Goal: Task Accomplishment & Management: Use online tool/utility

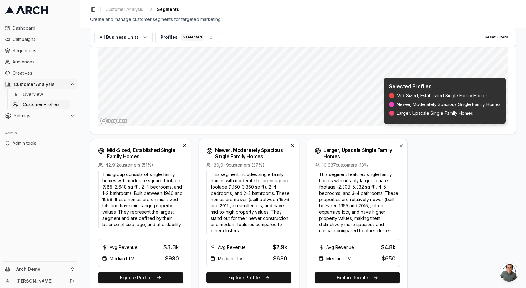
scroll to position [145, 0]
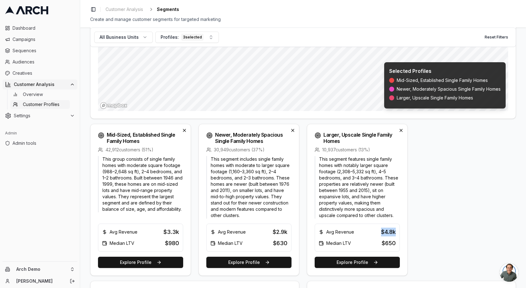
drag, startPoint x: 396, startPoint y: 233, endPoint x: 375, endPoint y: 233, distance: 21.3
click at [375, 233] on div "Avg Revenue $4.8k Median LTV $650" at bounding box center [357, 238] width 85 height 28
click at [375, 234] on div "Avg Revenue $4.8k" at bounding box center [357, 232] width 77 height 9
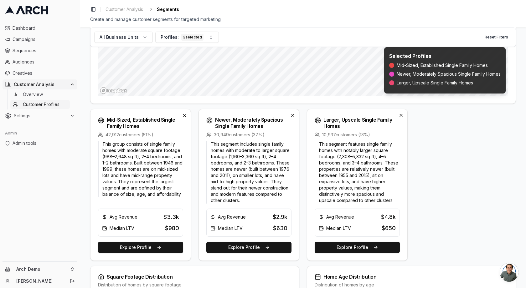
scroll to position [160, 0]
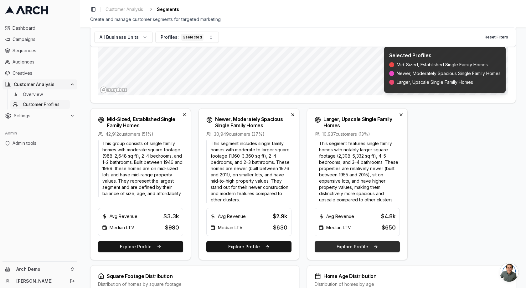
click at [358, 247] on button "Explore Profile" at bounding box center [357, 247] width 85 height 11
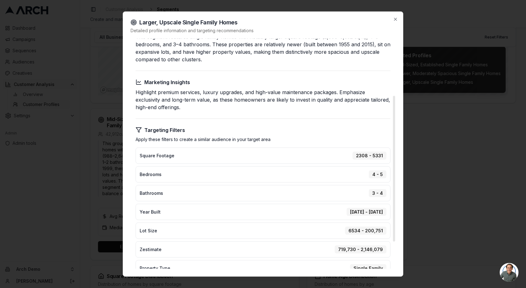
scroll to position [0, 0]
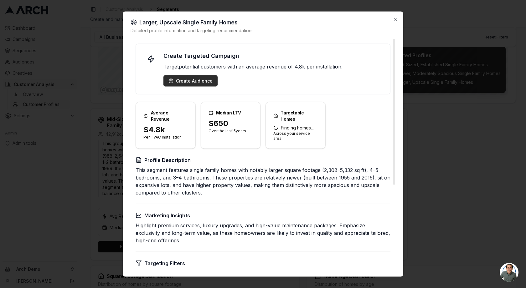
click at [191, 83] on div "Create Audience" at bounding box center [191, 81] width 44 height 6
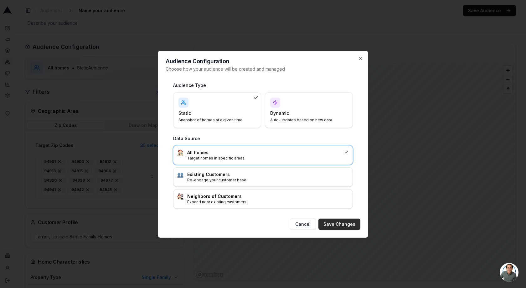
click at [339, 223] on button "Save Changes" at bounding box center [340, 224] width 42 height 11
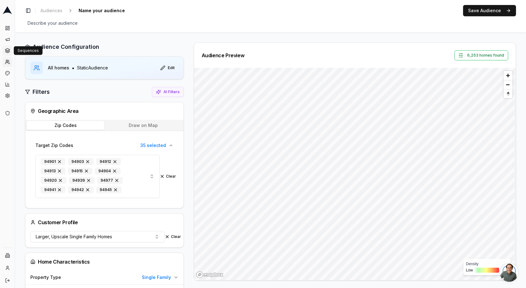
click at [8, 50] on icon at bounding box center [7, 50] width 4 height 2
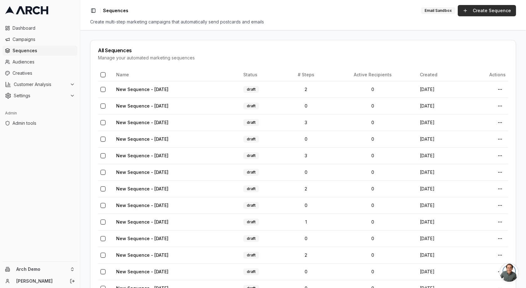
click at [473, 8] on link "Create Sequence" at bounding box center [487, 10] width 58 height 11
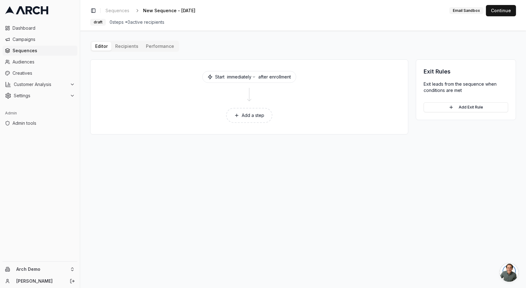
click at [253, 116] on button "Add a step" at bounding box center [249, 115] width 46 height 15
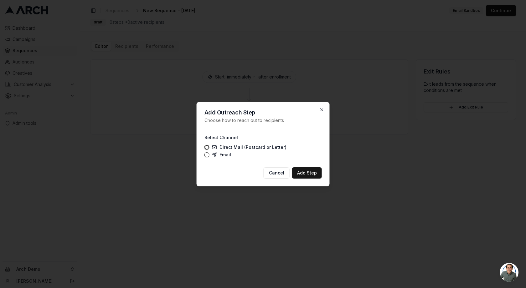
click at [227, 148] on label "Direct Mail (Postcard or Letter)" at bounding box center [249, 147] width 75 height 5
click at [210, 148] on button "Direct Mail (Postcard or Letter)" at bounding box center [207, 147] width 5 height 5
click at [313, 176] on button "Add Step" at bounding box center [307, 173] width 30 height 11
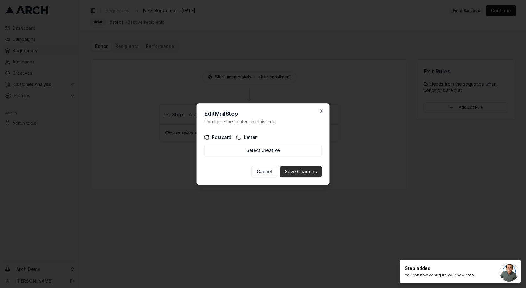
click at [300, 173] on button "Save Changes" at bounding box center [301, 171] width 42 height 11
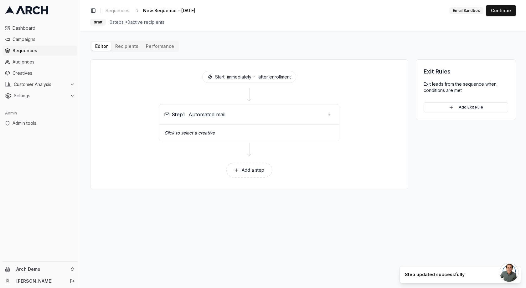
click at [255, 167] on button "Add a step" at bounding box center [249, 170] width 46 height 15
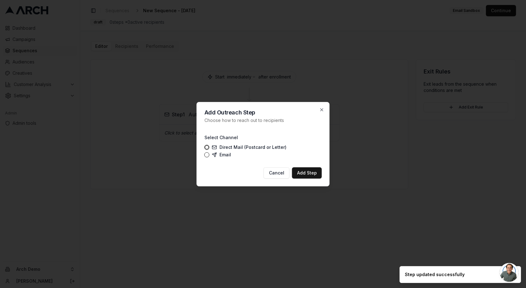
click at [217, 154] on label "Email" at bounding box center [221, 155] width 19 height 5
click at [210, 154] on button "Email" at bounding box center [207, 155] width 5 height 5
click at [301, 170] on button "Add Step" at bounding box center [307, 173] width 30 height 11
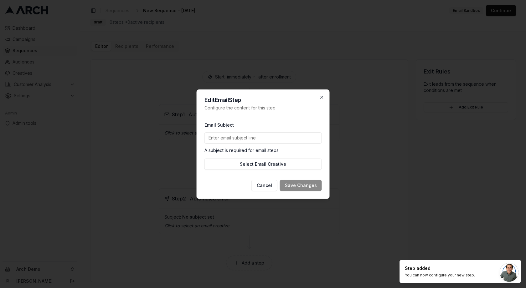
click at [226, 135] on input "Email Subject" at bounding box center [263, 138] width 117 height 11
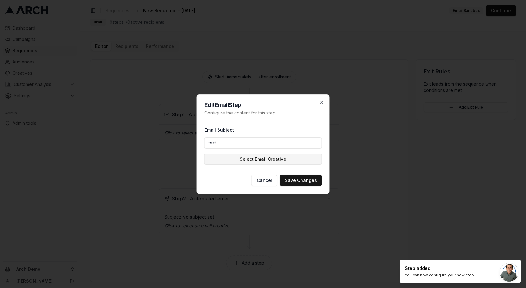
type input "test"
click at [264, 154] on button "Select Email Creative" at bounding box center [263, 159] width 117 height 11
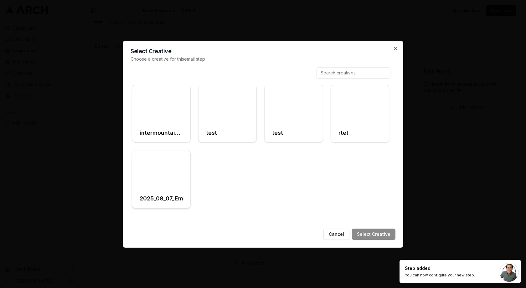
click at [172, 173] on div at bounding box center [161, 170] width 58 height 39
click at [377, 233] on button "Select Creative" at bounding box center [374, 234] width 44 height 11
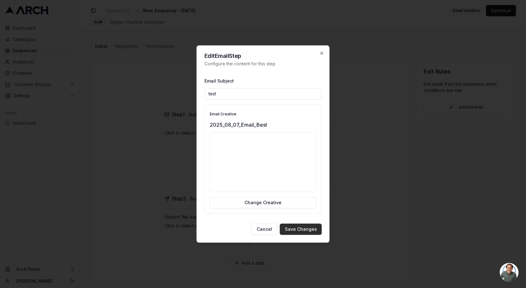
click at [303, 232] on button "Save Changes" at bounding box center [301, 229] width 42 height 11
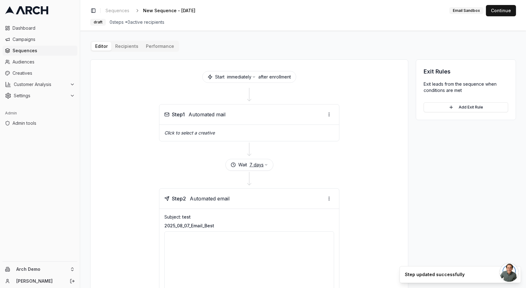
click at [257, 163] on button "7 days" at bounding box center [259, 165] width 18 height 6
click at [251, 175] on input "7" at bounding box center [251, 179] width 37 height 10
type input "30"
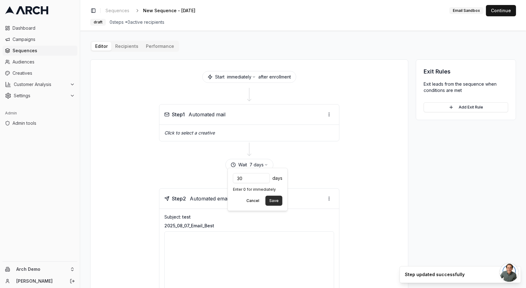
click at [277, 200] on button "Save" at bounding box center [274, 201] width 17 height 10
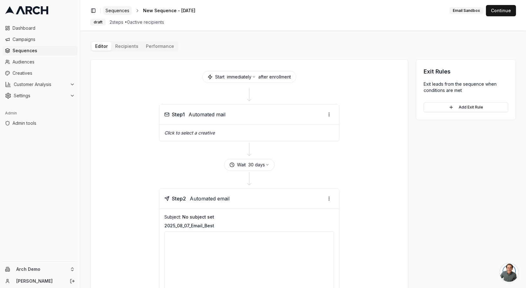
click at [124, 10] on span "Sequences" at bounding box center [118, 11] width 24 height 6
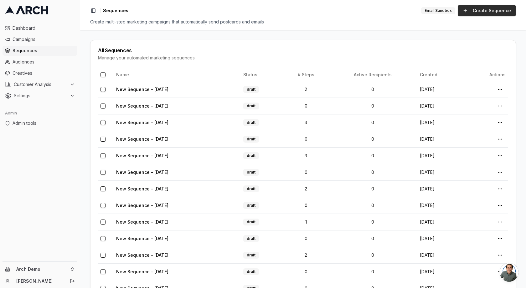
click at [497, 9] on link "Create Sequence" at bounding box center [487, 10] width 58 height 11
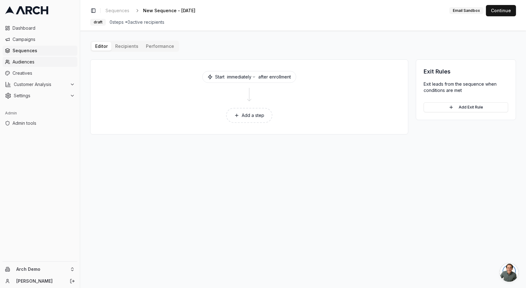
click at [33, 62] on span "Audiences" at bounding box center [44, 62] width 62 height 6
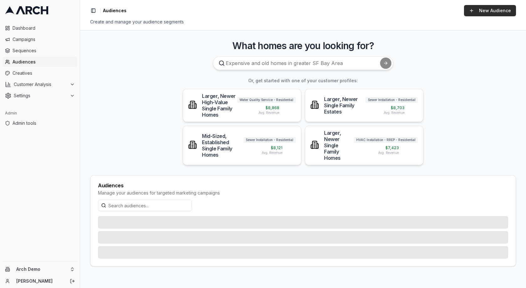
click at [485, 9] on link "New Audience" at bounding box center [490, 10] width 52 height 11
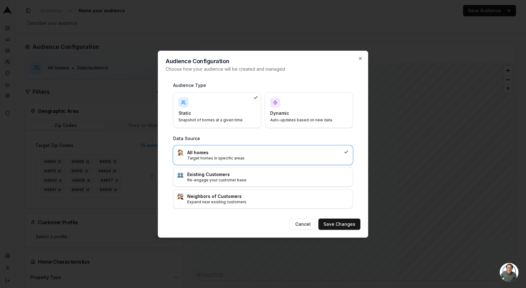
click at [294, 108] on div "Dynamic Auto-updates based on new data" at bounding box center [308, 110] width 77 height 25
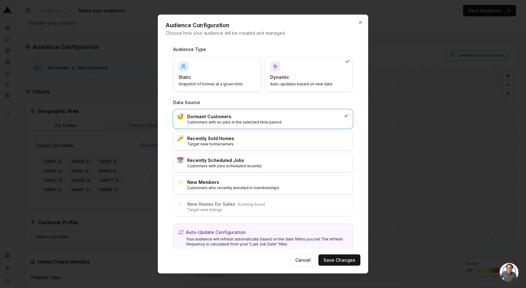
click at [226, 116] on h3 "Dormant Customers" at bounding box center [264, 116] width 154 height 6
click at [351, 259] on button "Save Changes" at bounding box center [340, 260] width 42 height 11
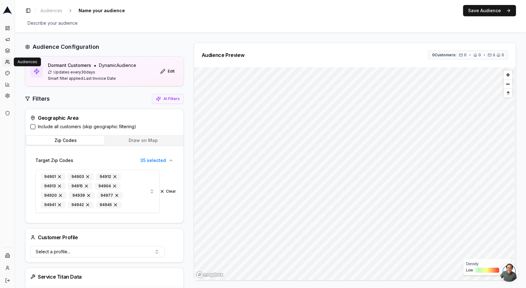
click at [8, 59] on link "Audiences" at bounding box center [8, 62] width 10 height 10
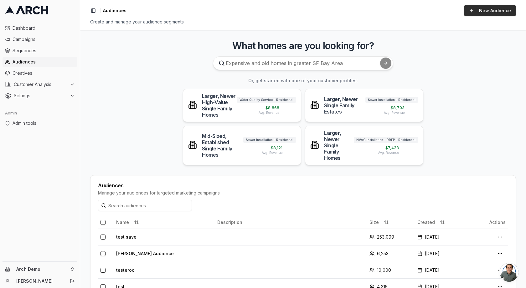
click at [496, 11] on link "New Audience" at bounding box center [490, 10] width 52 height 11
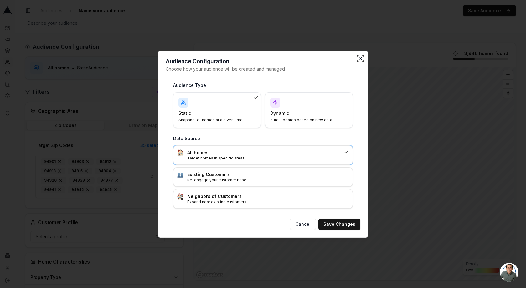
click at [362, 59] on icon "button" at bounding box center [360, 58] width 5 height 5
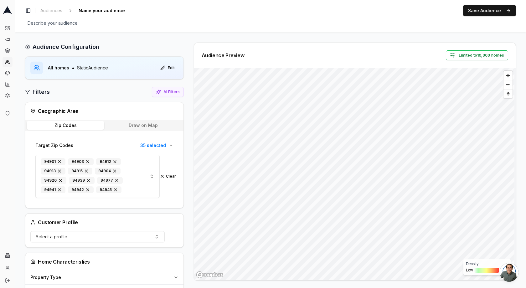
click at [169, 174] on button "Clear" at bounding box center [168, 176] width 16 height 5
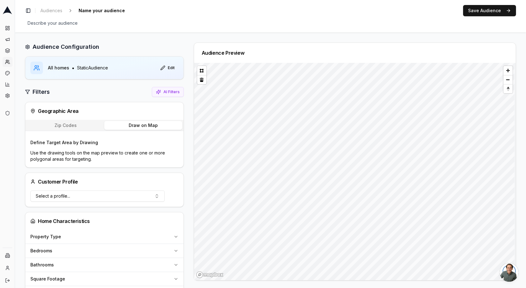
click at [130, 124] on button "Draw on Map" at bounding box center [143, 125] width 78 height 9
click at [200, 71] on button at bounding box center [201, 70] width 9 height 9
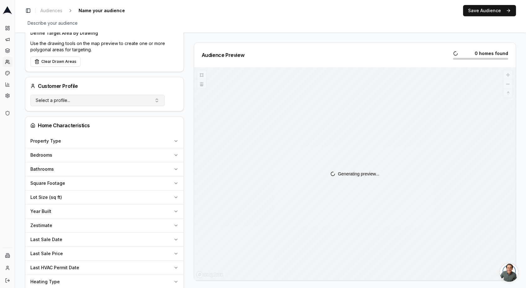
scroll to position [115, 0]
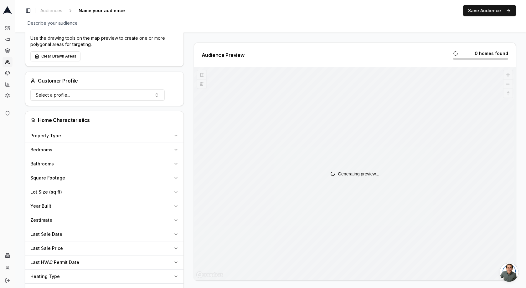
click at [98, 134] on div "Property Type" at bounding box center [100, 136] width 141 height 6
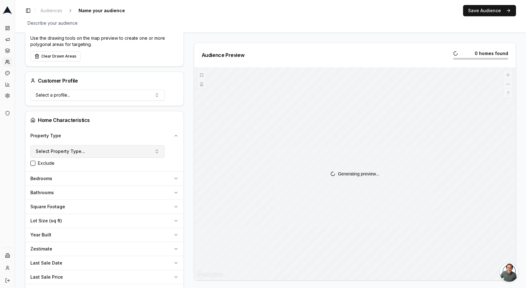
click at [87, 150] on button "Select Property Type..." at bounding box center [97, 151] width 134 height 13
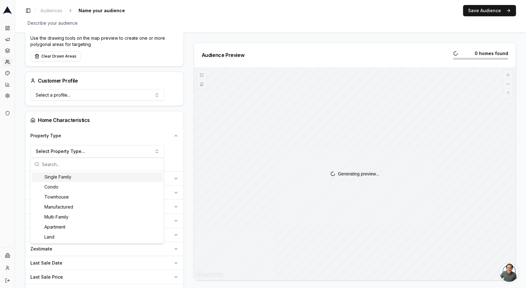
click at [84, 179] on div "Single Family" at bounding box center [97, 177] width 131 height 10
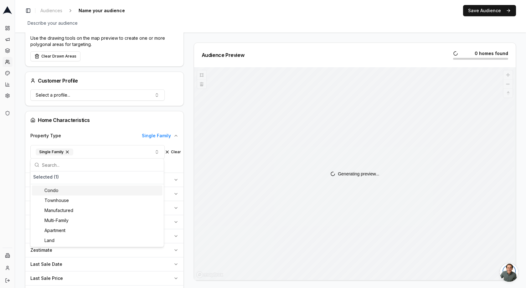
click at [110, 133] on div "Property Type Single Family" at bounding box center [100, 136] width 141 height 6
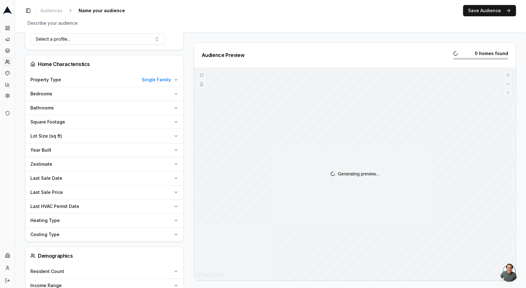
scroll to position [178, 0]
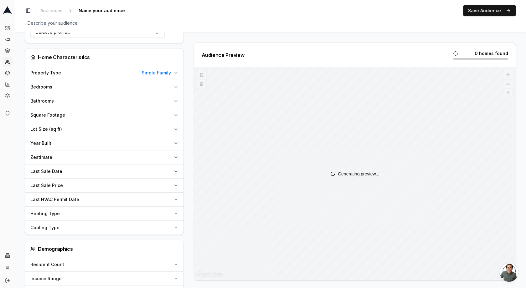
click at [73, 113] on div "Square Footage" at bounding box center [100, 115] width 141 height 6
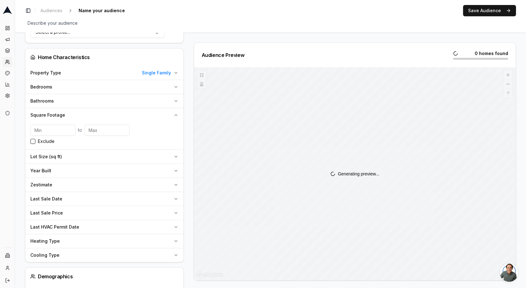
click at [49, 132] on input "number" at bounding box center [52, 130] width 45 height 11
type input "1000"
click at [100, 130] on input "number" at bounding box center [107, 130] width 45 height 11
type input "3000"
click at [75, 168] on div "Year Built" at bounding box center [100, 171] width 141 height 6
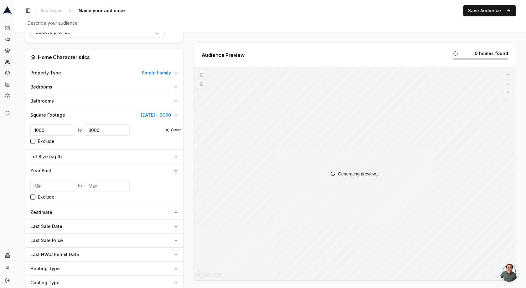
click at [48, 183] on input "number" at bounding box center [52, 185] width 45 height 11
type input "1900"
type input "2010"
click at [85, 212] on div "Zestimate" at bounding box center [100, 213] width 141 height 6
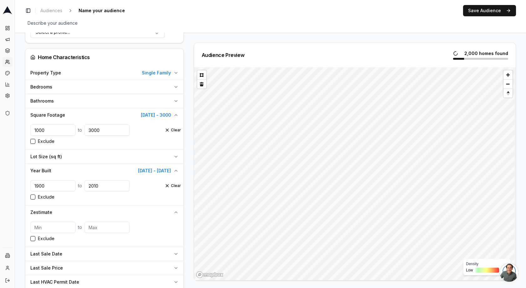
click at [47, 225] on input "number" at bounding box center [52, 227] width 45 height 11
type input "100000"
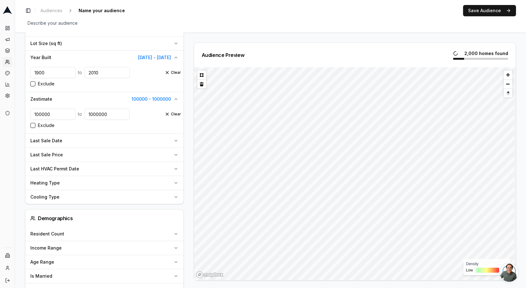
scroll to position [294, 0]
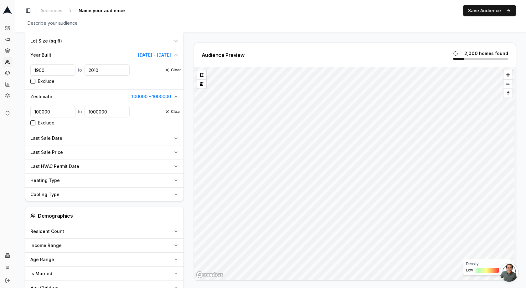
type input "1000000"
click at [70, 181] on div "Heating Type" at bounding box center [100, 181] width 141 height 6
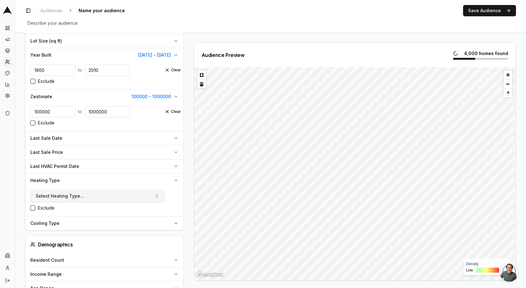
click at [88, 190] on button "Select Heating Type..." at bounding box center [97, 196] width 134 height 13
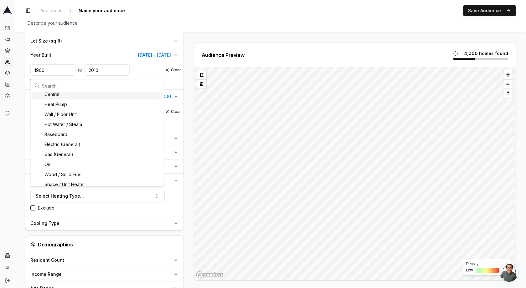
scroll to position [13, 0]
click at [69, 163] on div "Oil" at bounding box center [97, 165] width 131 height 10
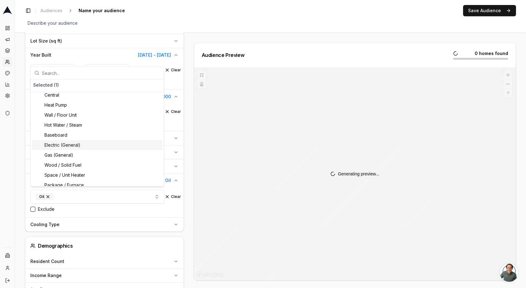
click at [17, 151] on div "Audience Configuration All homes • Static Audience Edit Filters AI Filters Geog…" at bounding box center [270, 93] width 511 height 709
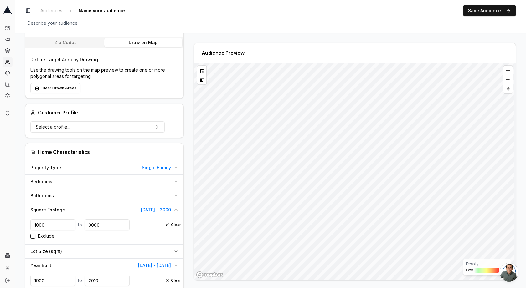
scroll to position [80, 0]
